Goal: Task Accomplishment & Management: Complete application form

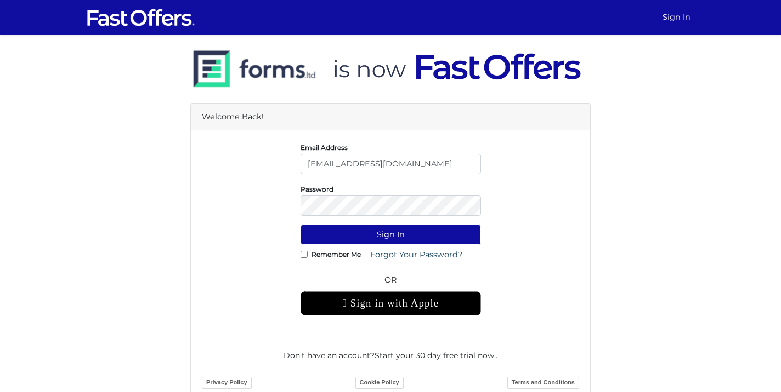
type input "[EMAIL_ADDRESS][DOMAIN_NAME]"
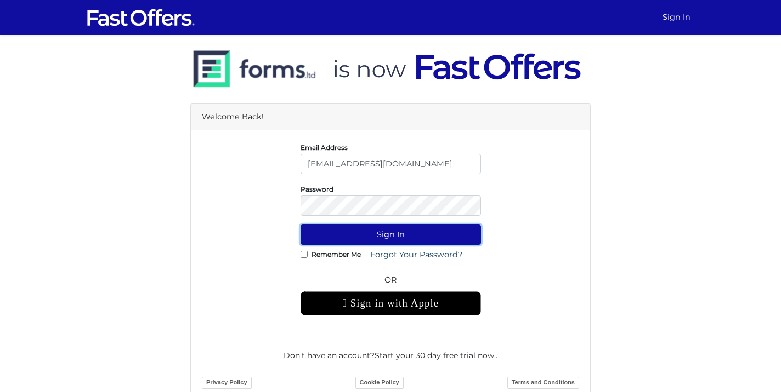
click at [385, 235] on button "Sign In" at bounding box center [390, 235] width 180 height 20
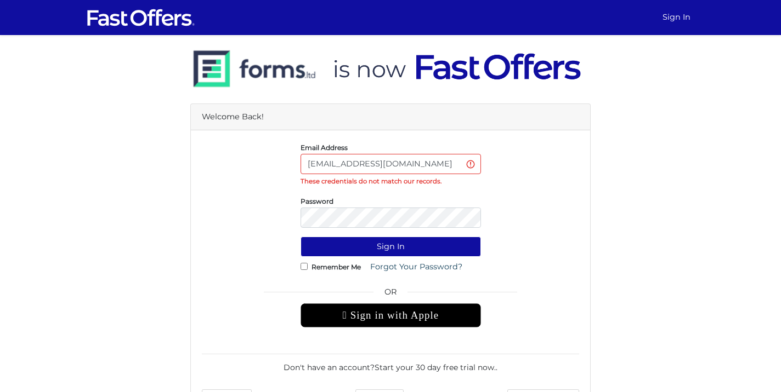
click at [394, 159] on input "[EMAIL_ADDRESS][DOMAIN_NAME]" at bounding box center [390, 164] width 180 height 20
type input "r"
type input "[EMAIL_ADDRESS][DOMAIN_NAME]"
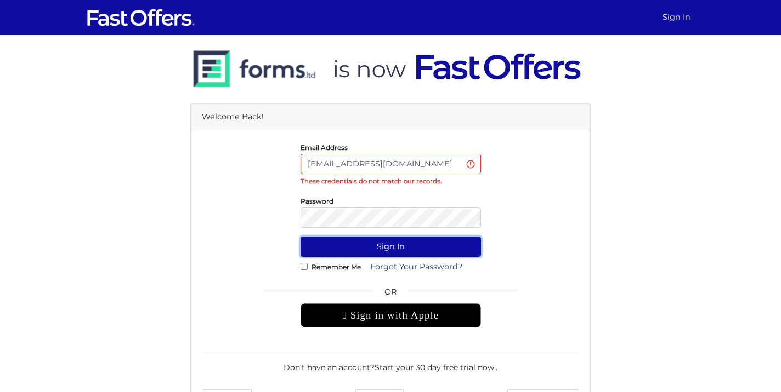
click at [385, 247] on button "Sign In" at bounding box center [390, 247] width 180 height 20
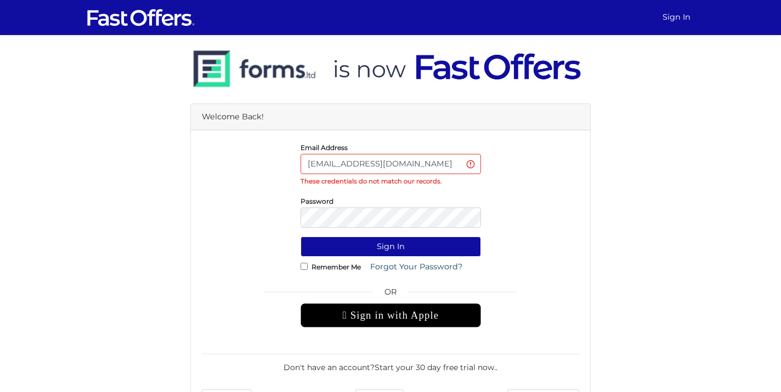
click at [430, 168] on input "[EMAIL_ADDRESS][DOMAIN_NAME]" at bounding box center [390, 164] width 180 height 20
type input "r"
